Goal: Information Seeking & Learning: Learn about a topic

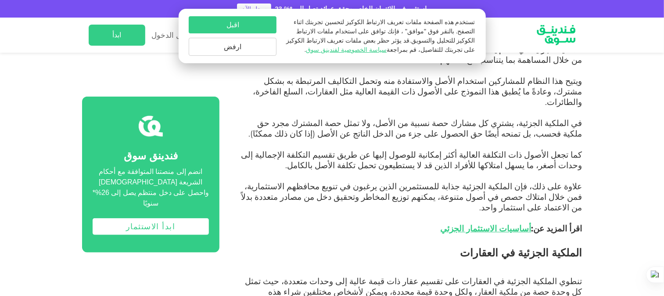
scroll to position [466, 0]
click at [556, 118] on span "في الملكية الجزئية، يشتري كل مشارك حصة نسبية من الأصل، ولا تمثل حصة المشترك مجر…" at bounding box center [415, 128] width 333 height 21
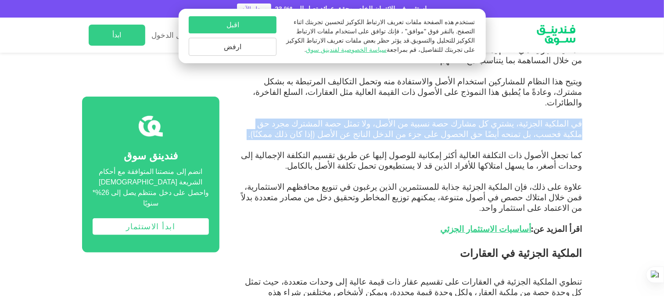
click at [556, 118] on span "في الملكية الجزئية، يشتري كل مشارك حصة نسبية من الأصل، ولا تمثل حصة المشترك مجر…" at bounding box center [415, 128] width 333 height 21
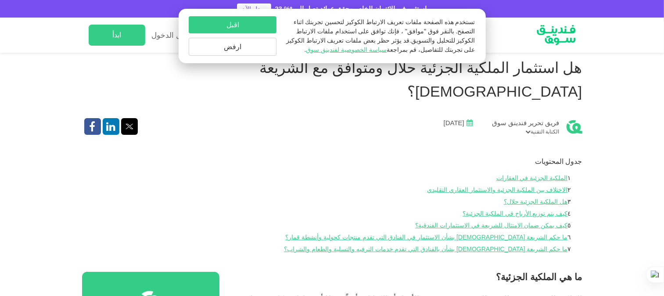
scroll to position [216, 0]
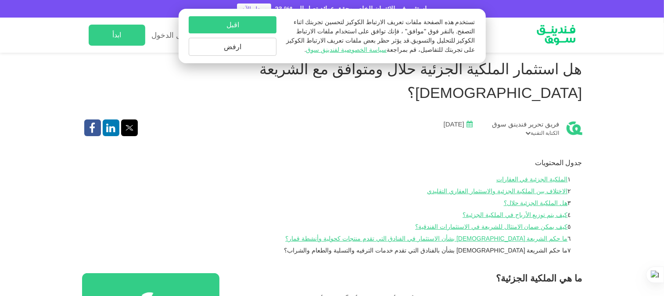
click at [532, 247] on link "ما حكم الشريعة الإسلامية بشأن بالفنادق التي تقدم خدمات الترفيه والتسلية والطعام…" at bounding box center [425, 250] width 283 height 7
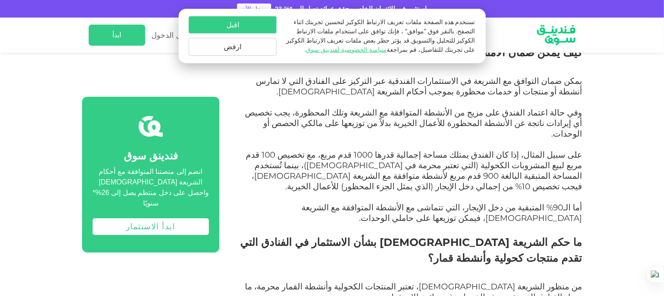
scroll to position [1642, 0]
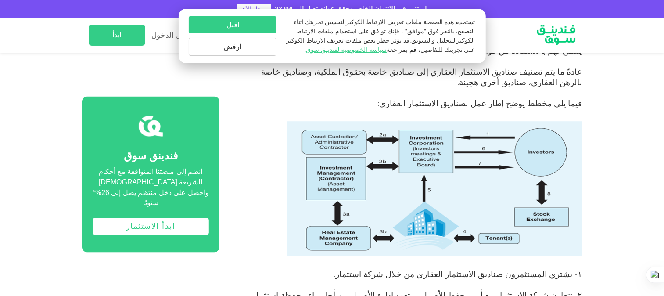
scroll to position [792, 0]
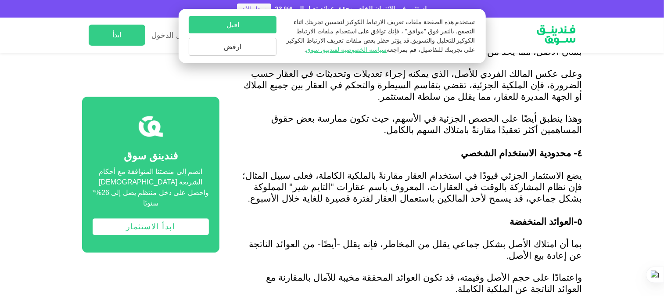
scroll to position [1261, 0]
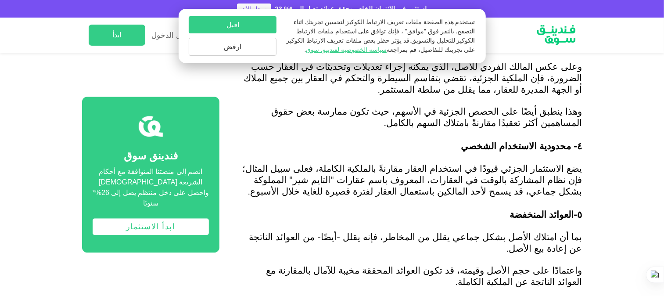
click at [414, 162] on span "يضع الاستثمار الجزئي قيودًا في استخدام العقار مقارنةً بالملكية الكاملة، فعلى سب…" at bounding box center [413, 179] width 340 height 34
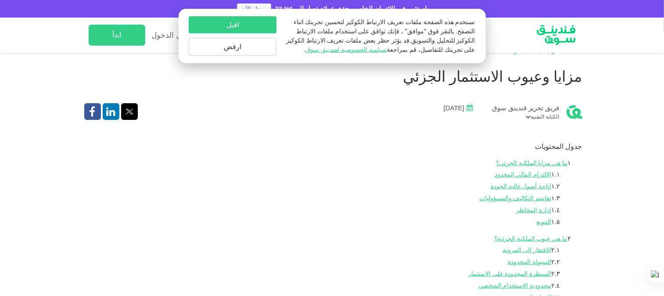
scroll to position [213, 0]
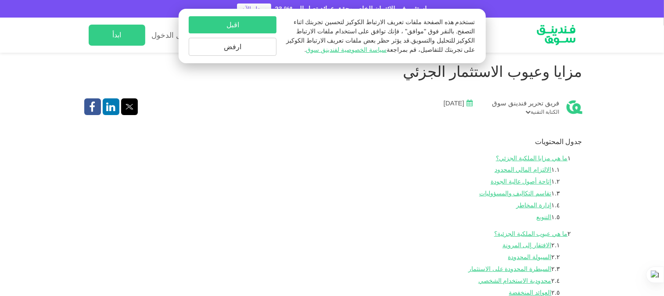
click at [566, 69] on h1 "مزايا وعيوب الاستثمار الجزئي" at bounding box center [332, 72] width 500 height 24
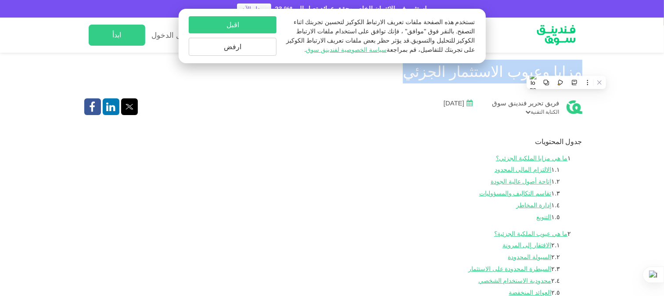
click at [566, 69] on h1 "مزايا وعيوب الاستثمار الجزئي" at bounding box center [332, 72] width 500 height 24
copy div "مزايا وعيوب الاستثمار الجزئي"
